Goal: Information Seeking & Learning: Understand process/instructions

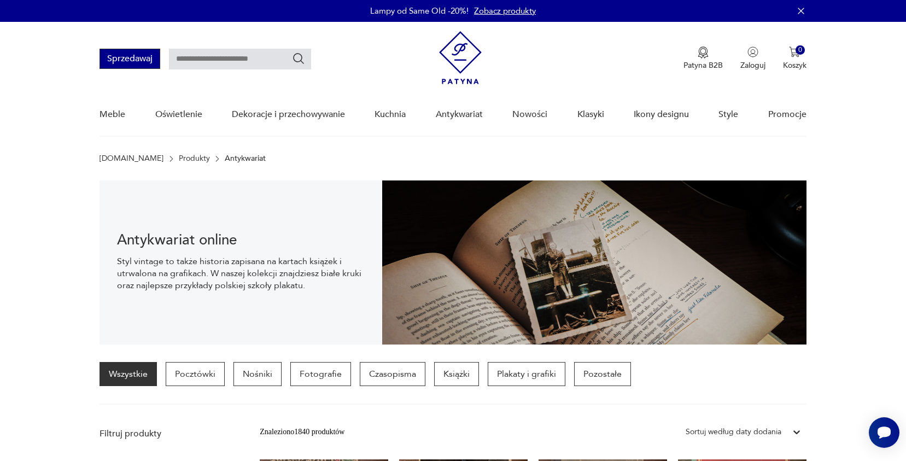
click at [148, 62] on button "Sprzedawaj" at bounding box center [130, 59] width 61 height 20
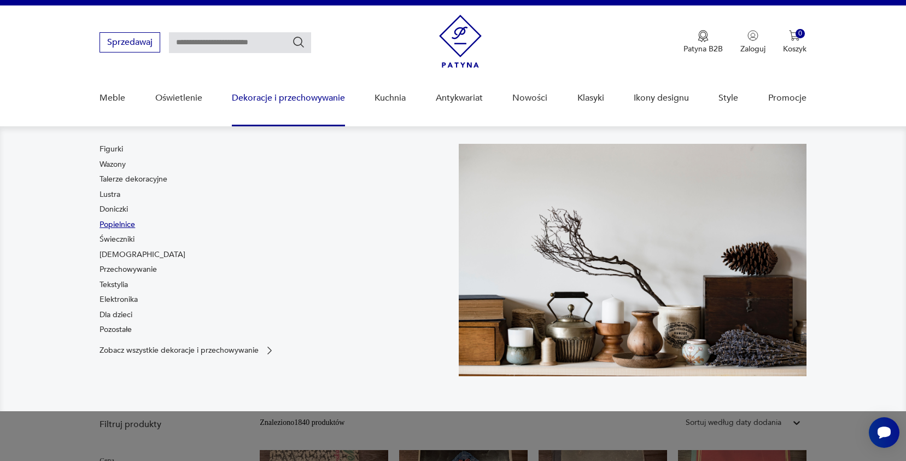
click at [120, 221] on link "Popielnice" at bounding box center [118, 224] width 36 height 11
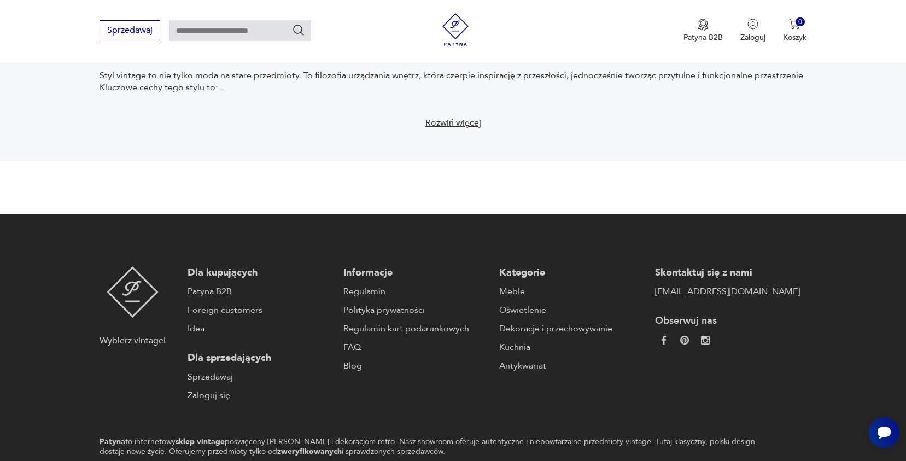
scroll to position [1712, 0]
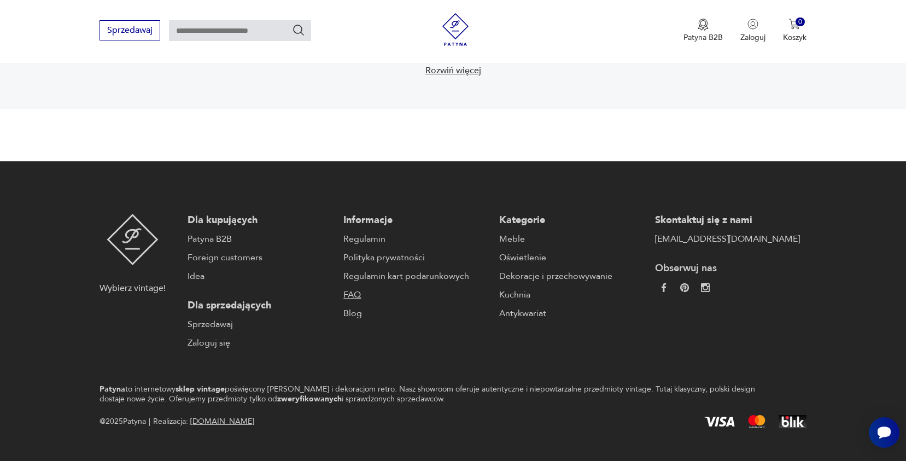
click at [343, 296] on link "FAQ" at bounding box center [415, 294] width 145 height 13
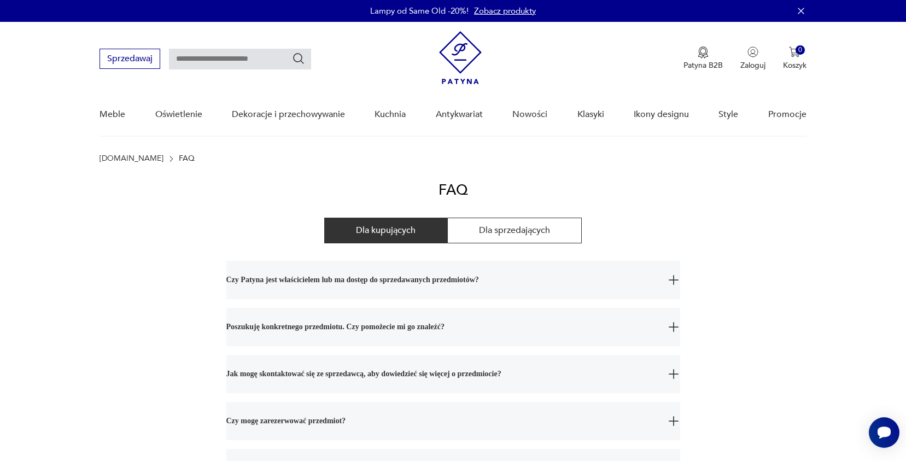
click at [475, 281] on span "Czy Patyna jest właścicielem lub ma dostęp do sprzedawanych przedmiotów?" at bounding box center [443, 280] width 434 height 38
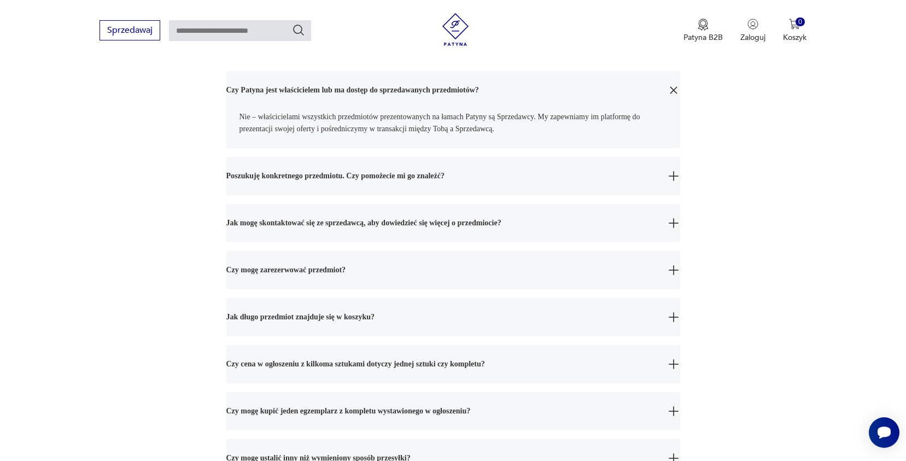
scroll to position [205, 0]
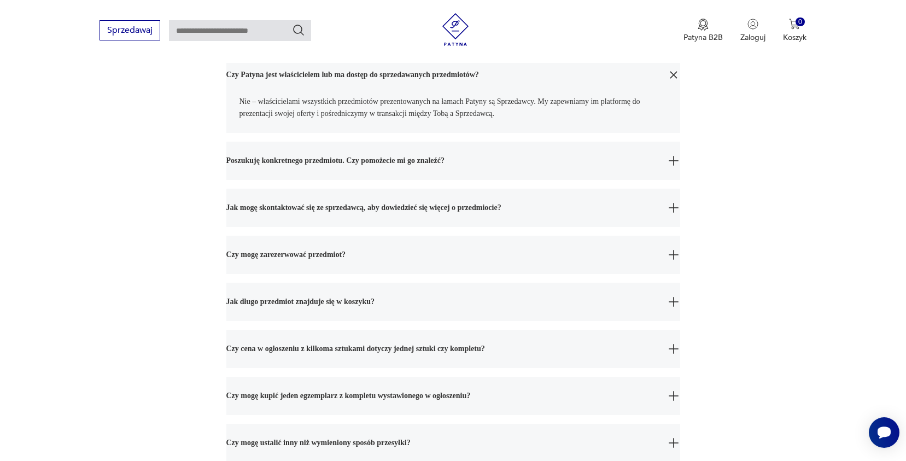
click at [479, 159] on span "Poszukuję konkretnego przedmiotu. Czy pomożecie mi go znaleźć?" at bounding box center [443, 161] width 434 height 38
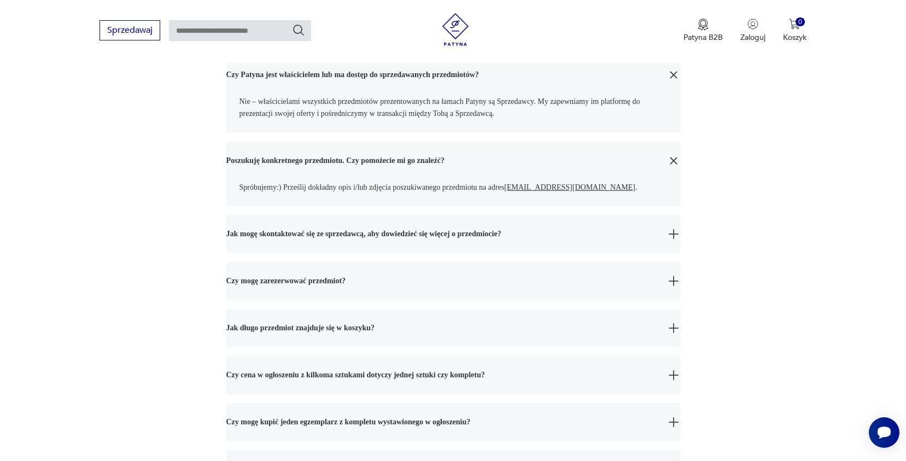
click at [559, 230] on span "Jak mogę skontaktować się ze sprzedawcą, aby dowiedzieć się więcej o przedmioci…" at bounding box center [443, 234] width 434 height 38
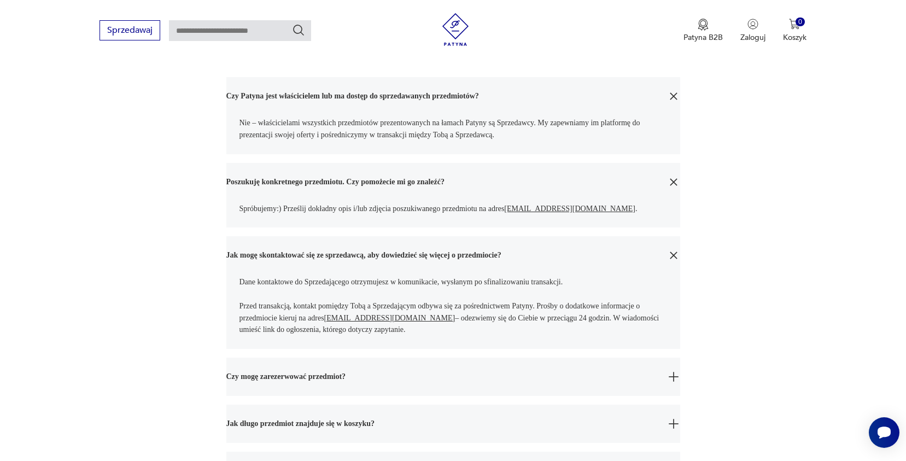
scroll to position [133, 0]
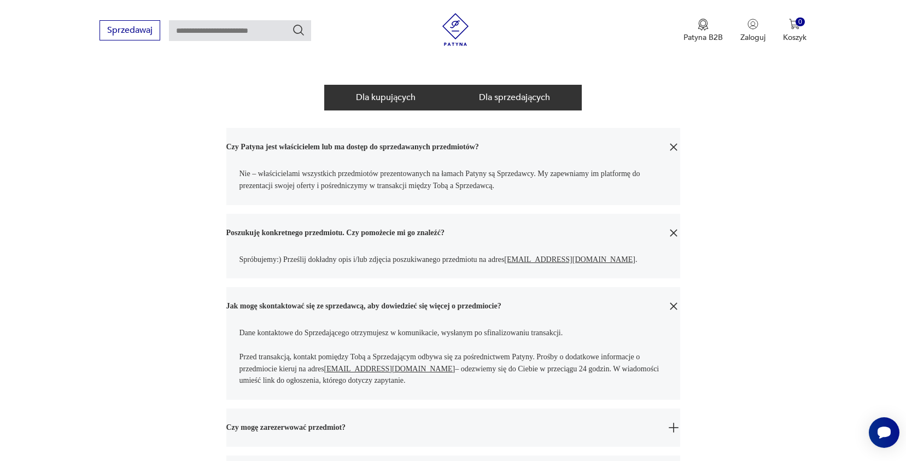
click at [516, 97] on button "Dla sprzedających" at bounding box center [514, 98] width 135 height 26
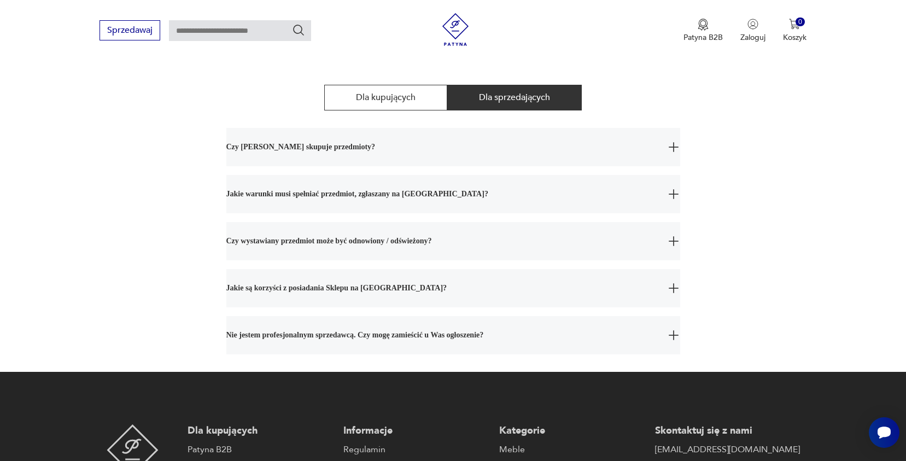
click at [437, 150] on span "Czy Patyna skupuje przedmioty?" at bounding box center [443, 147] width 434 height 38
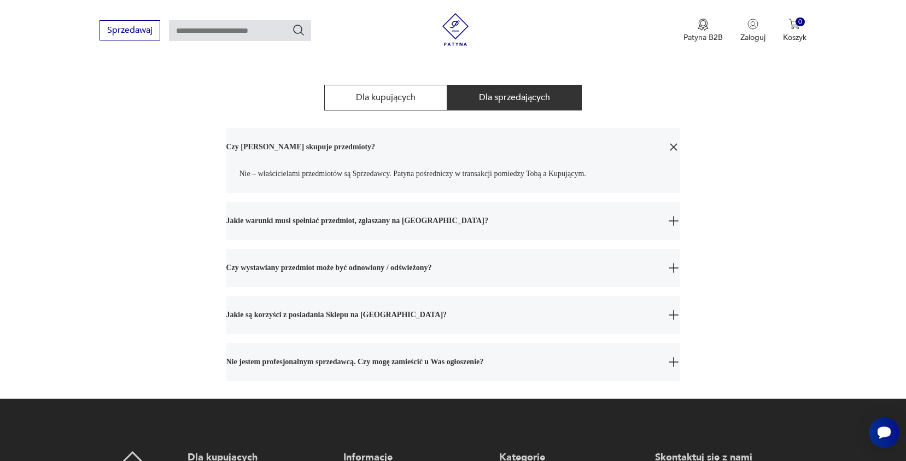
click at [462, 224] on span "Jakie warunki musi spełniać przedmiot, zgłaszany na Patynę?" at bounding box center [443, 221] width 434 height 38
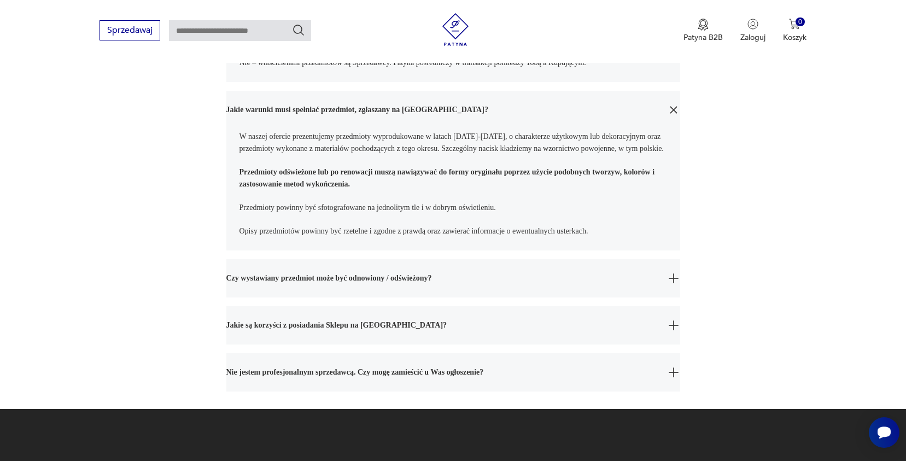
scroll to position [267, 0]
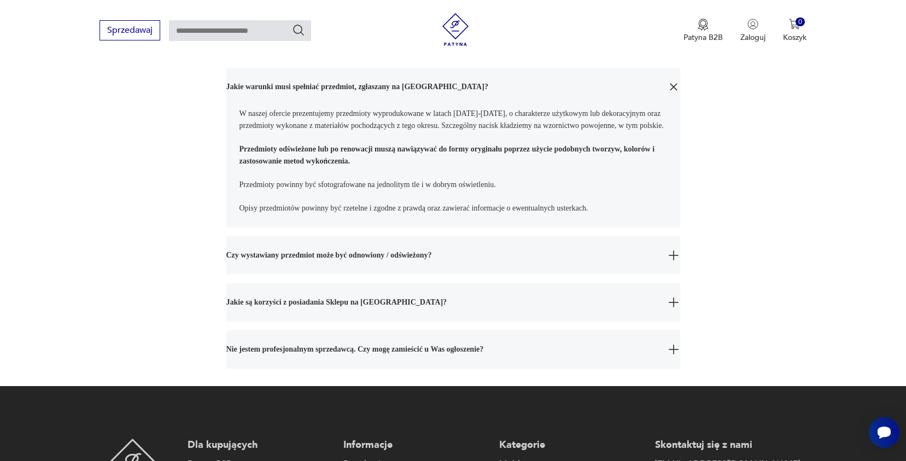
click at [470, 266] on span "Czy wystawiany przedmiot może być odnowiony / odświeżony?" at bounding box center [443, 255] width 434 height 38
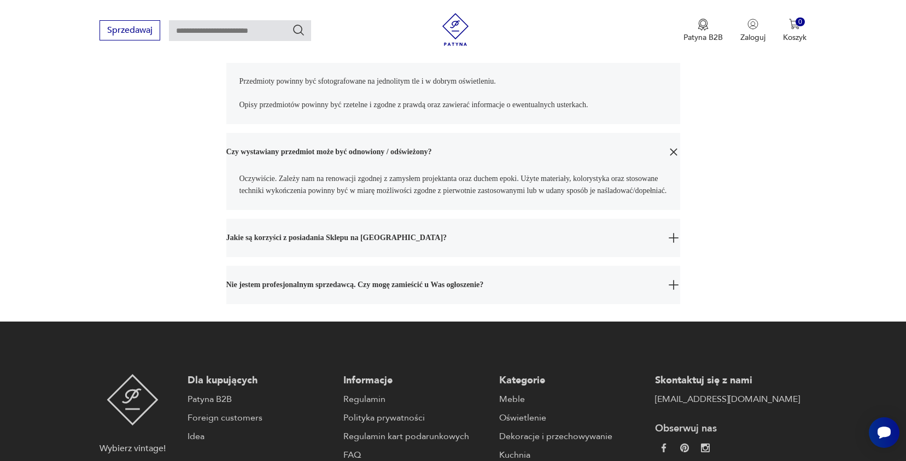
scroll to position [409, 0]
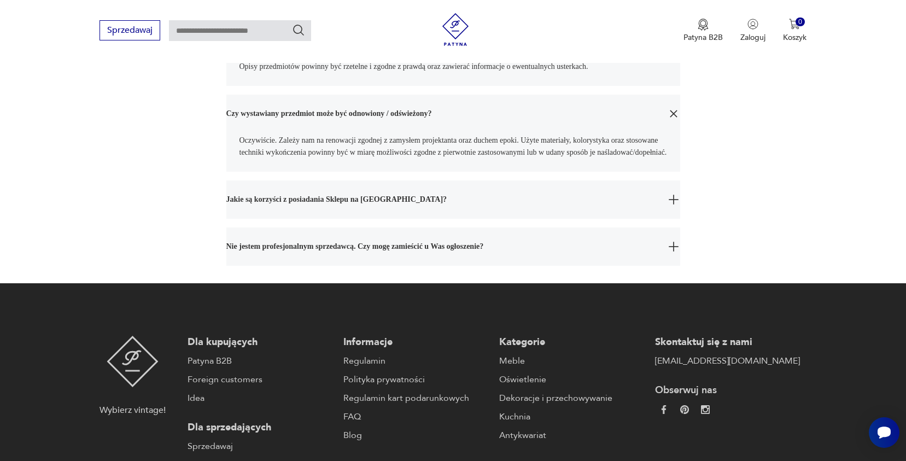
click at [453, 219] on span "Jakie są korzyści z posiadania Sklepu na Patynie?" at bounding box center [443, 199] width 434 height 38
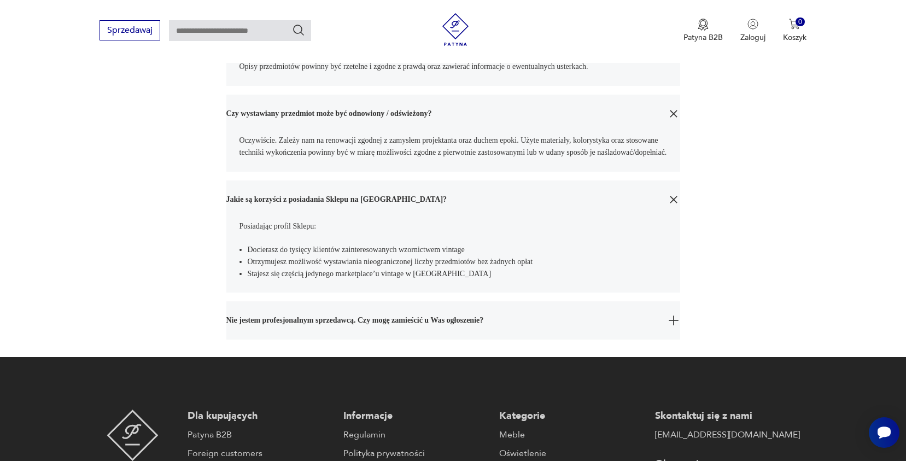
click at [547, 340] on span "Nie jestem profesjonalnym sprzedawcą. Czy mogę zamieścić u Was ogłoszenie?" at bounding box center [443, 320] width 434 height 38
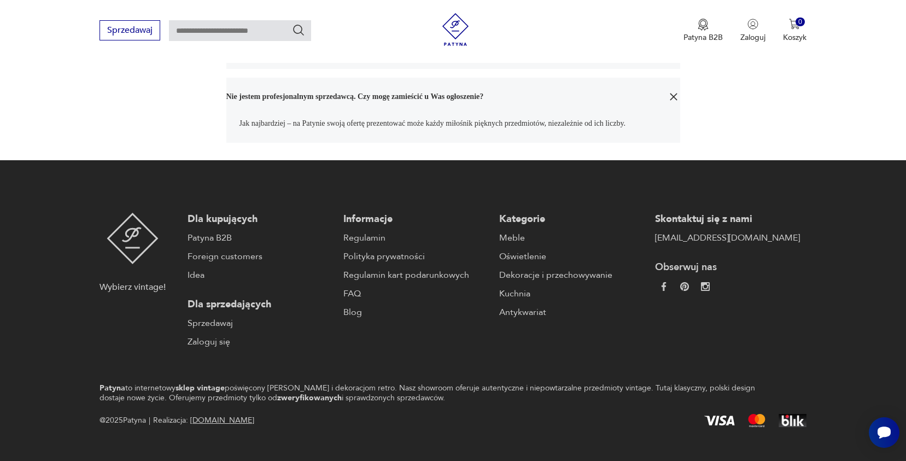
scroll to position [633, 0]
click at [355, 244] on link "Regulamin" at bounding box center [415, 237] width 145 height 13
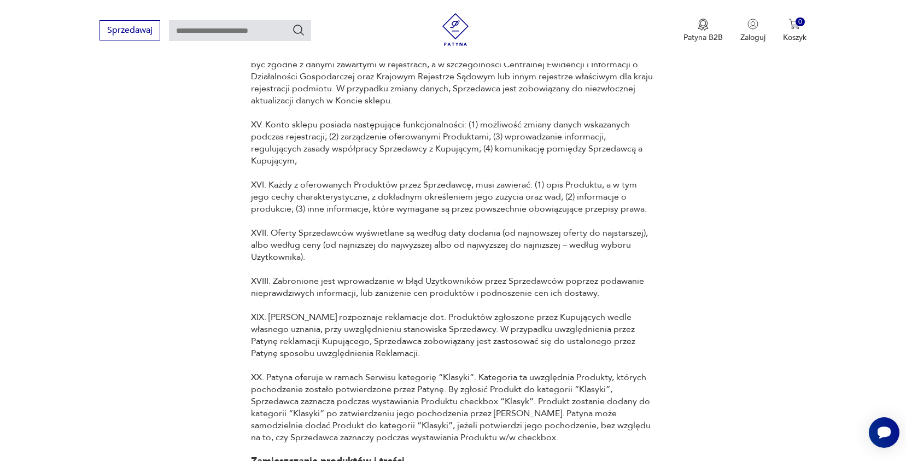
scroll to position [6367, 0]
